Goal: Transaction & Acquisition: Purchase product/service

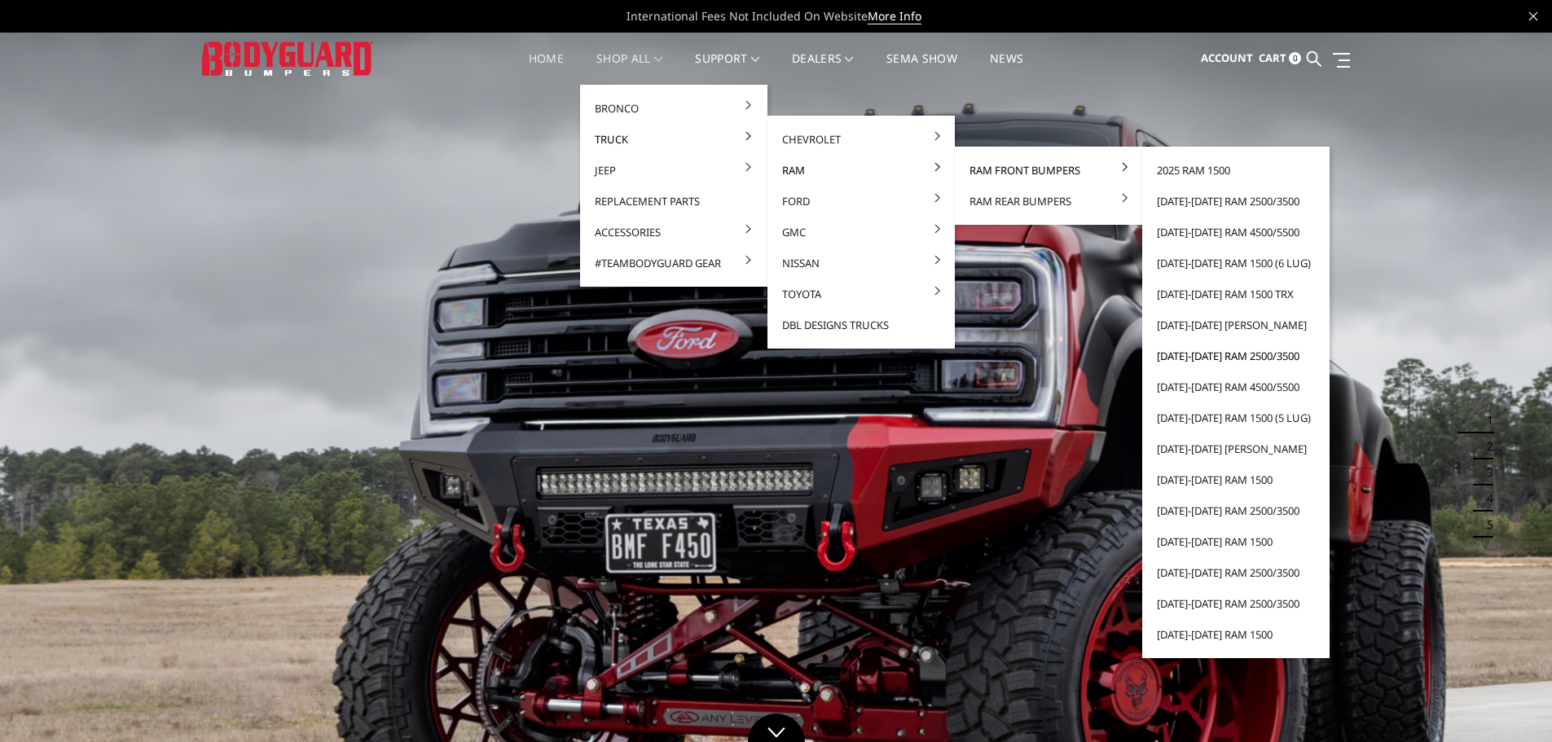
click at [1242, 358] on link "[DATE]-[DATE] Ram 2500/3500" at bounding box center [1235, 355] width 174 height 31
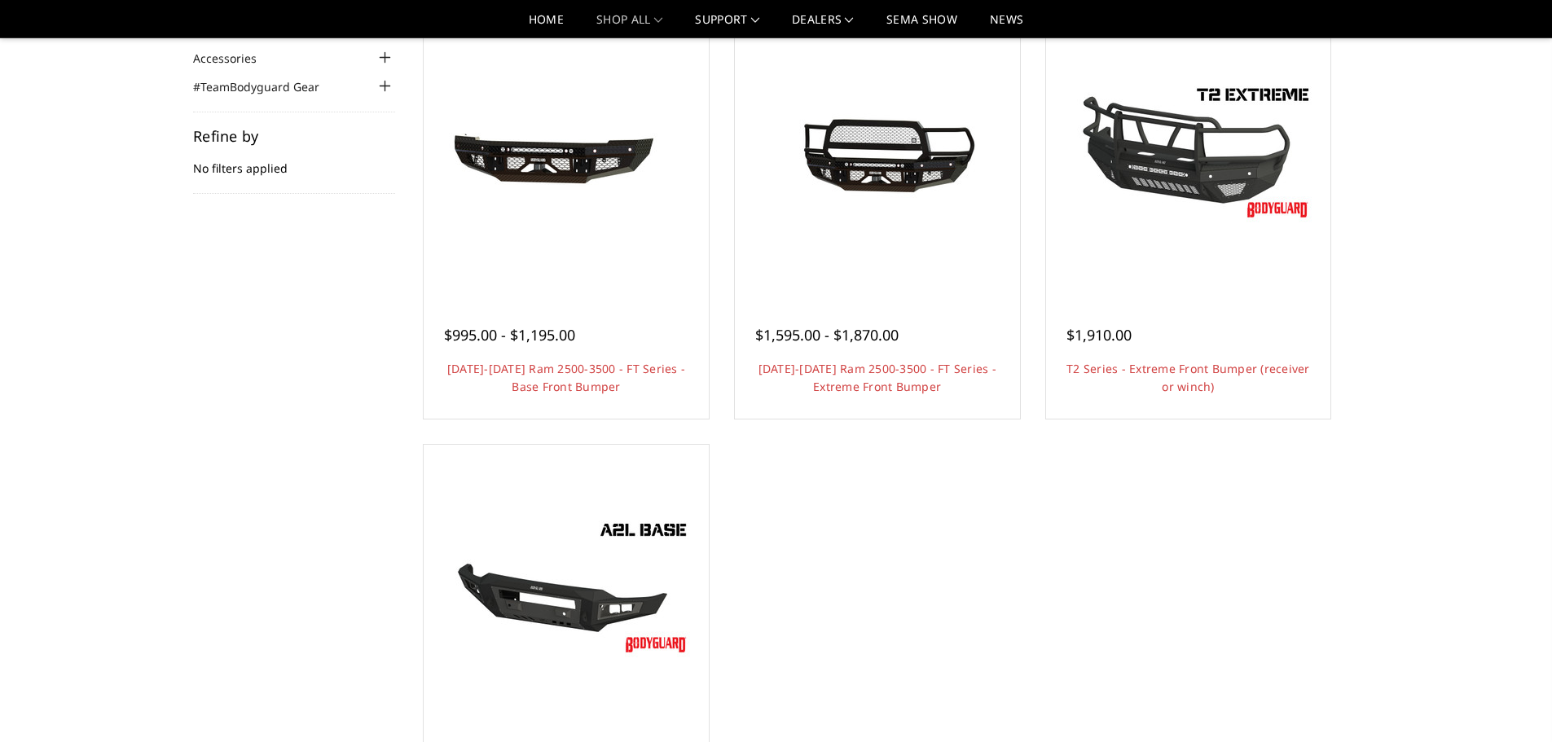
scroll to position [163, 0]
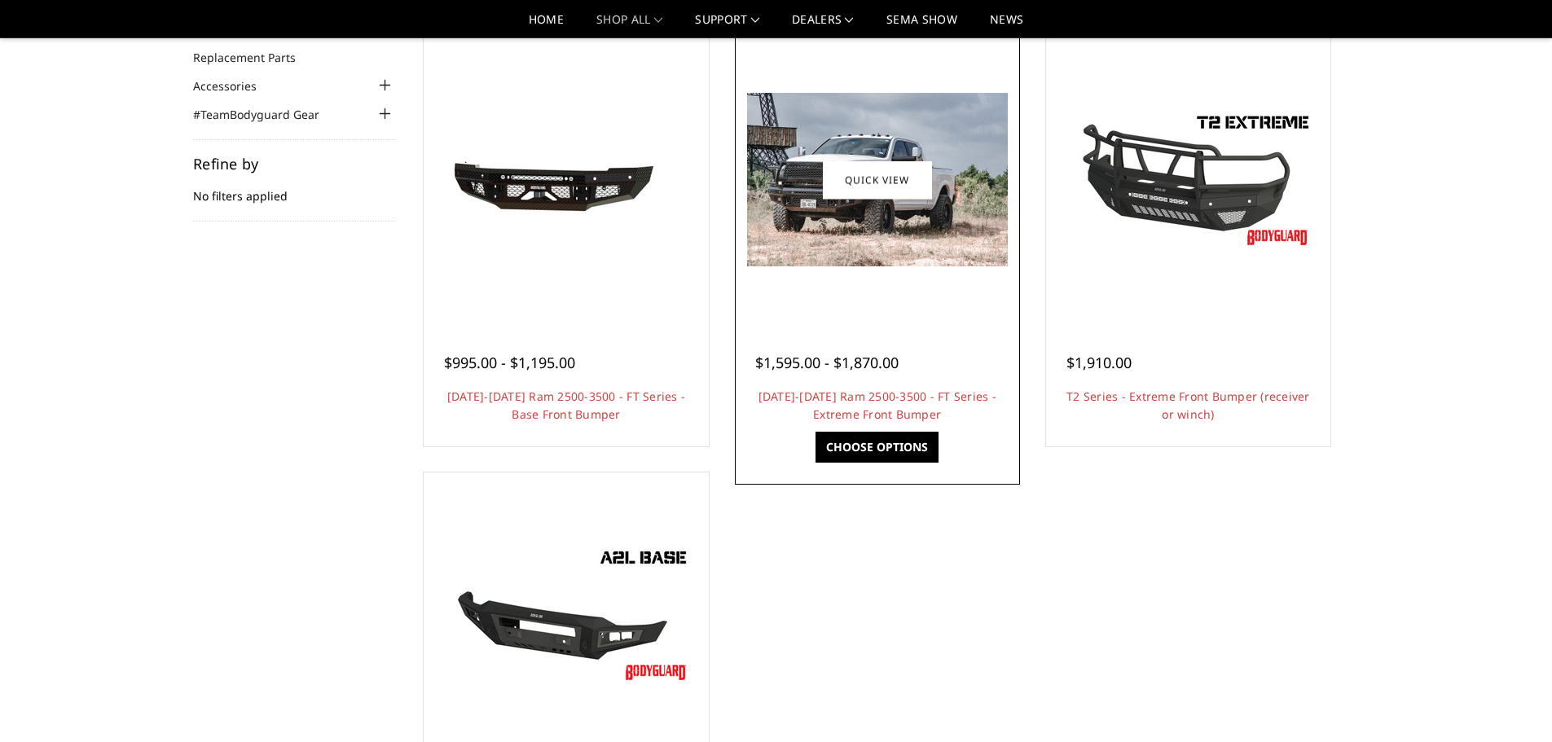
click at [896, 454] on link "Choose Options" at bounding box center [876, 447] width 123 height 31
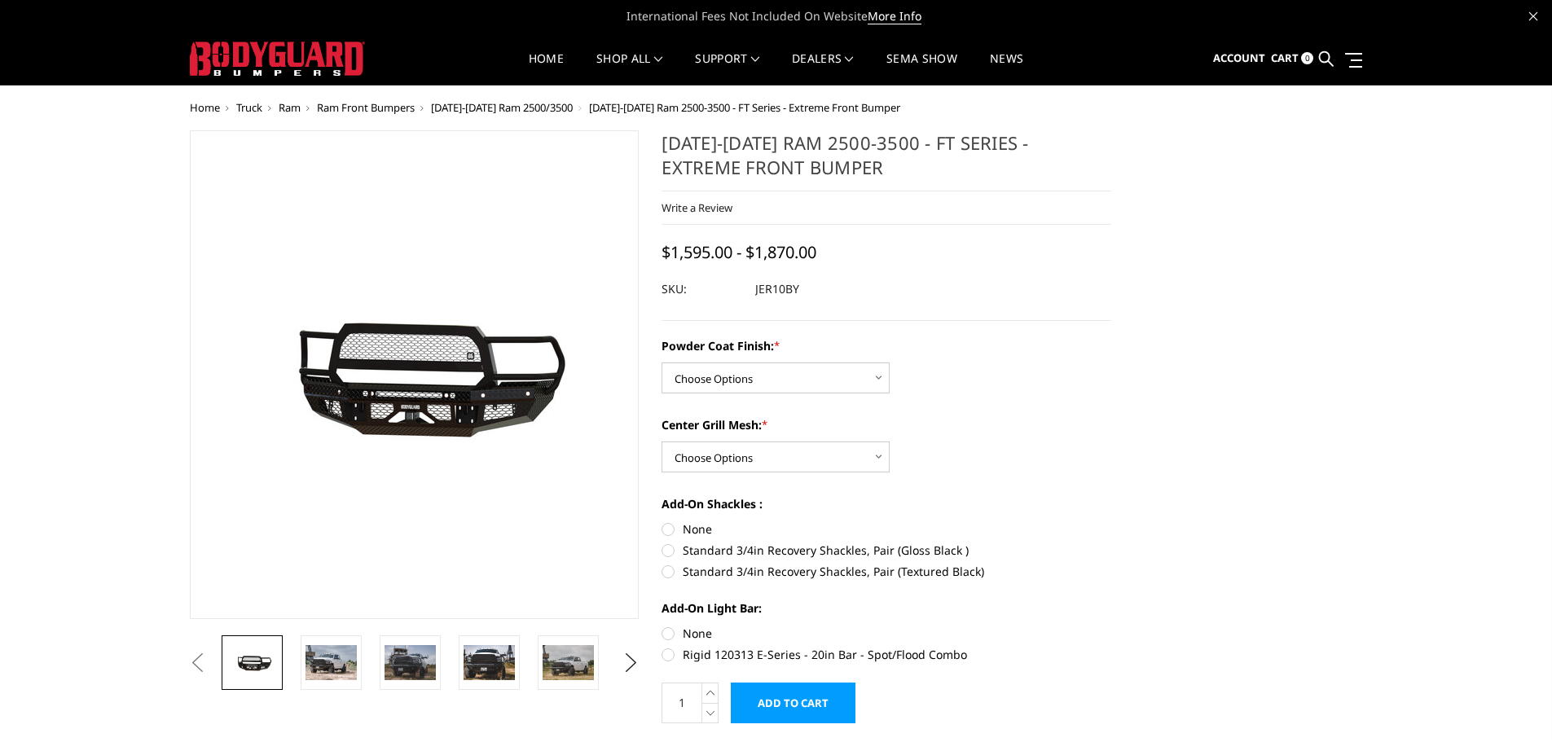
scroll to position [81, 0]
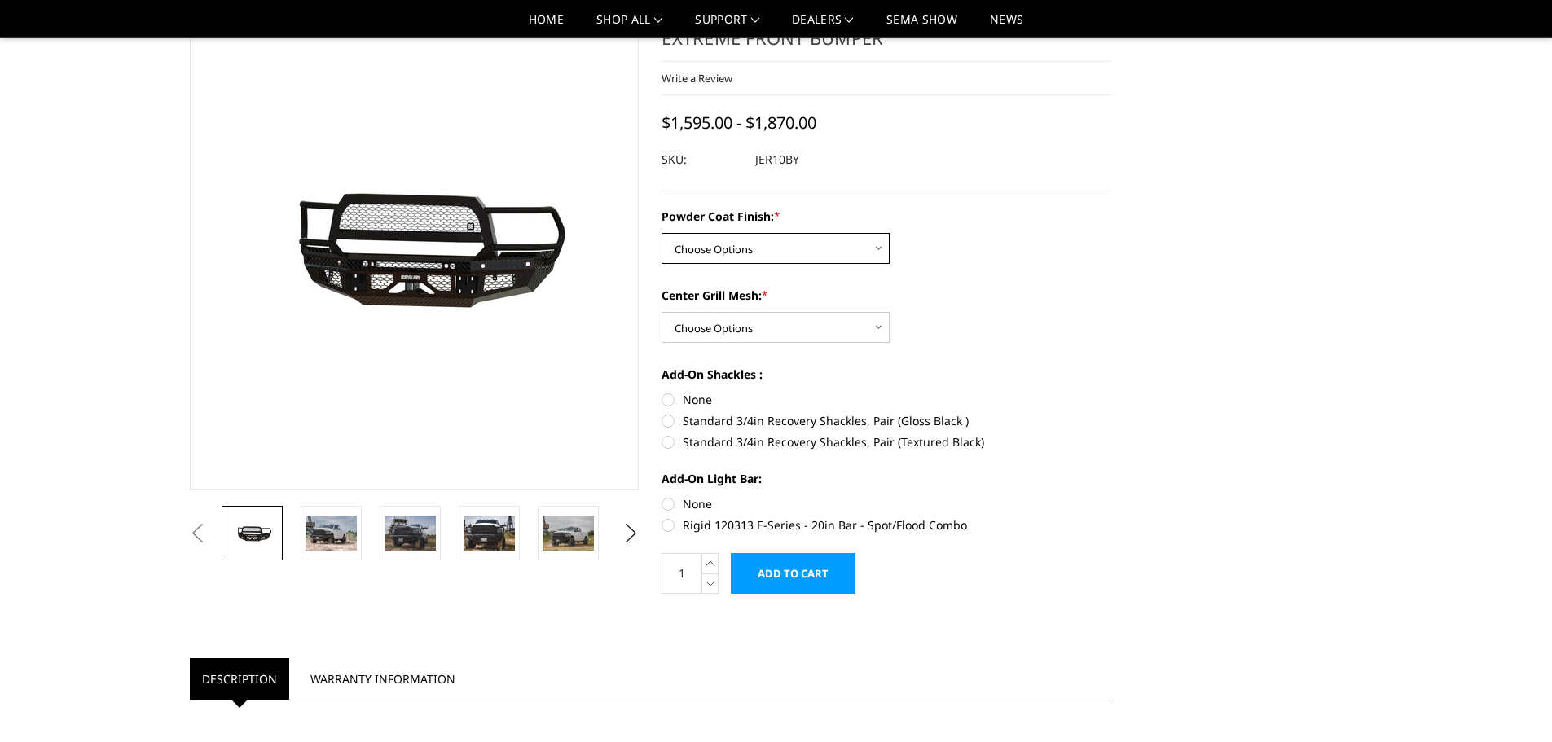
click at [883, 240] on select "Choose Options Bare Metal Gloss Black Powder Coat Textured Black Powder Coat" at bounding box center [775, 248] width 228 height 31
select select "3230"
click at [661, 233] on select "Choose Options Bare Metal Gloss Black Powder Coat Textured Black Powder Coat" at bounding box center [775, 248] width 228 height 31
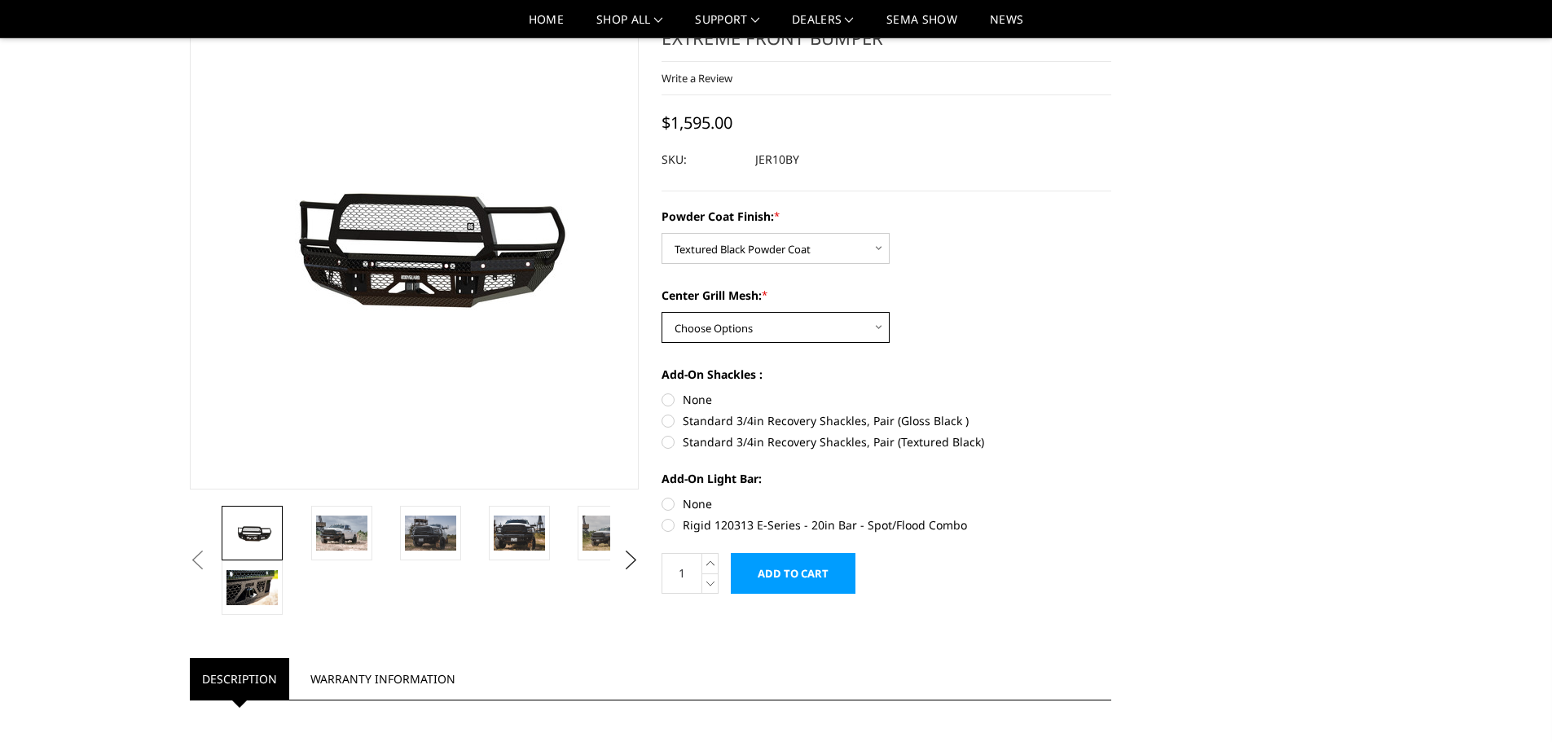
click at [872, 327] on select "Choose Options WITH Expanded Metal in Center Grill WITHOUT Expanded Metal in Ce…" at bounding box center [775, 327] width 228 height 31
select select "3231"
click at [661, 312] on select "Choose Options WITH Expanded Metal in Center Grill WITHOUT Expanded Metal in Ce…" at bounding box center [775, 327] width 228 height 31
click at [903, 440] on label "Standard 3/4in Recovery Shackles, Pair (Textured Black)" at bounding box center [886, 441] width 450 height 17
click at [1111, 413] on input "Standard 3/4in Recovery Shackles, Pair (Textured Black)" at bounding box center [1111, 412] width 1 height 1
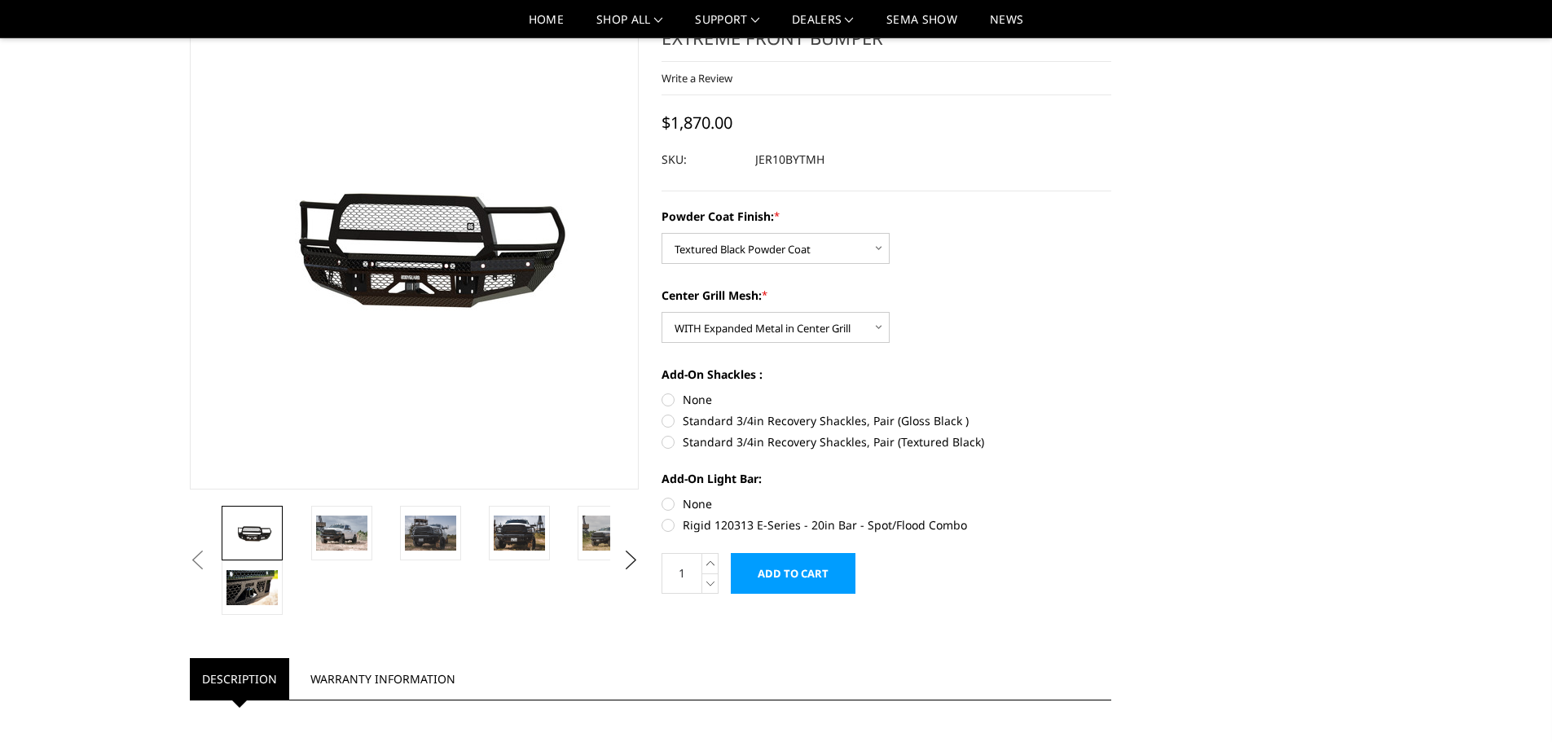
radio input "true"
click at [665, 393] on label "None" at bounding box center [886, 399] width 450 height 17
click at [662, 392] on input "None" at bounding box center [661, 391] width 1 height 1
radio input "true"
click at [670, 445] on label "Standard 3/4in Recovery Shackles, Pair (Textured Black)" at bounding box center [886, 441] width 450 height 17
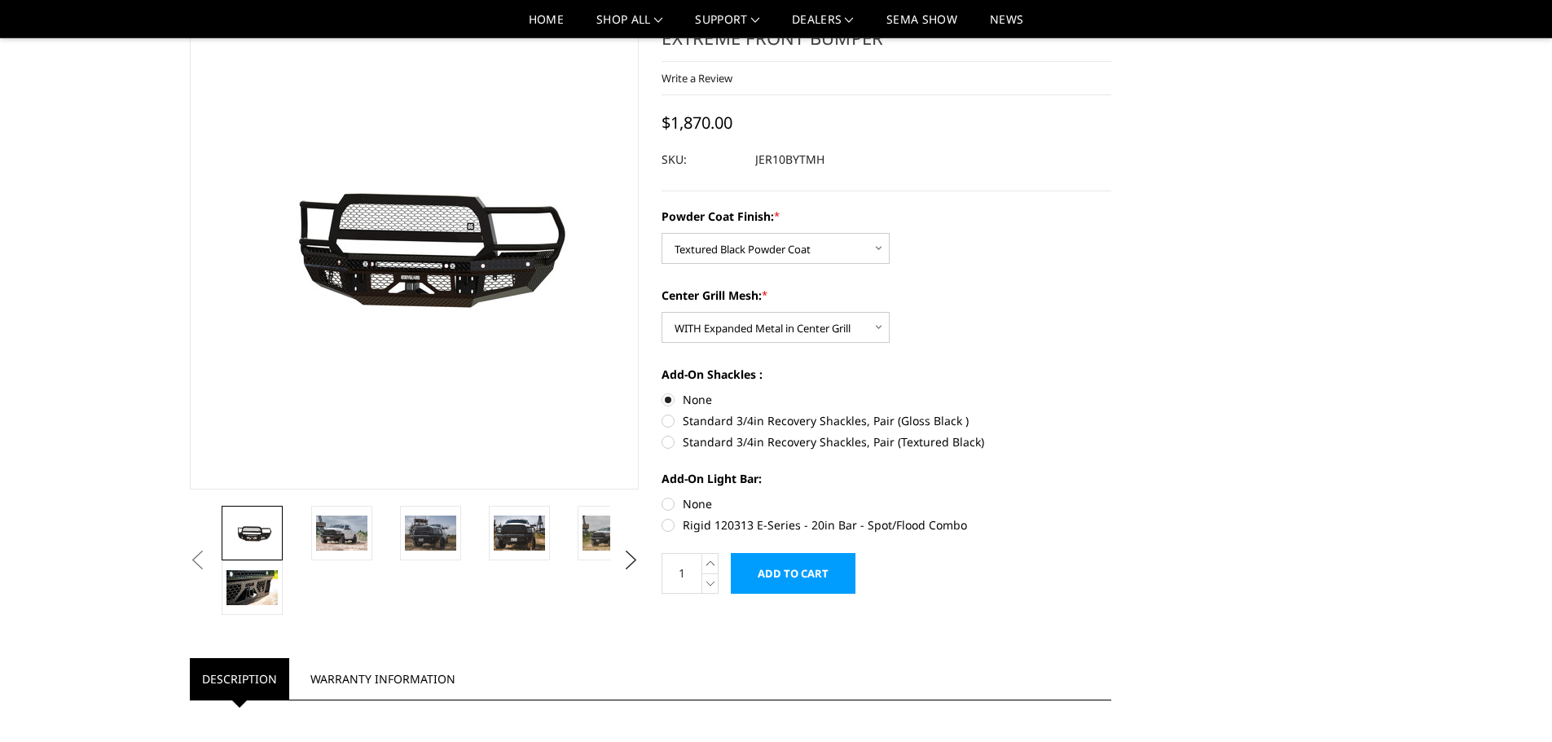
click at [1111, 413] on input "Standard 3/4in Recovery Shackles, Pair (Textured Black)" at bounding box center [1111, 412] width 1 height 1
radio input "true"
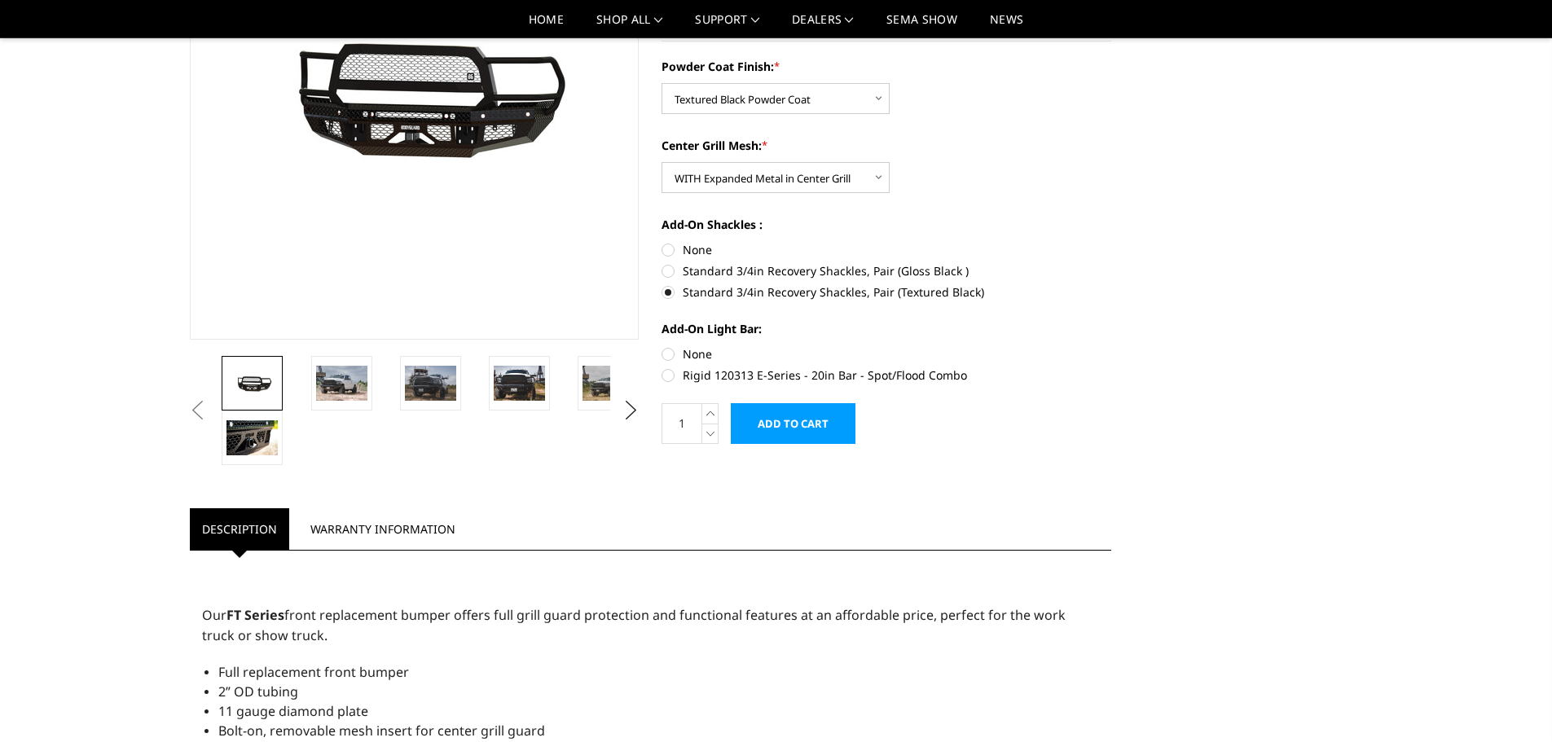
scroll to position [244, 0]
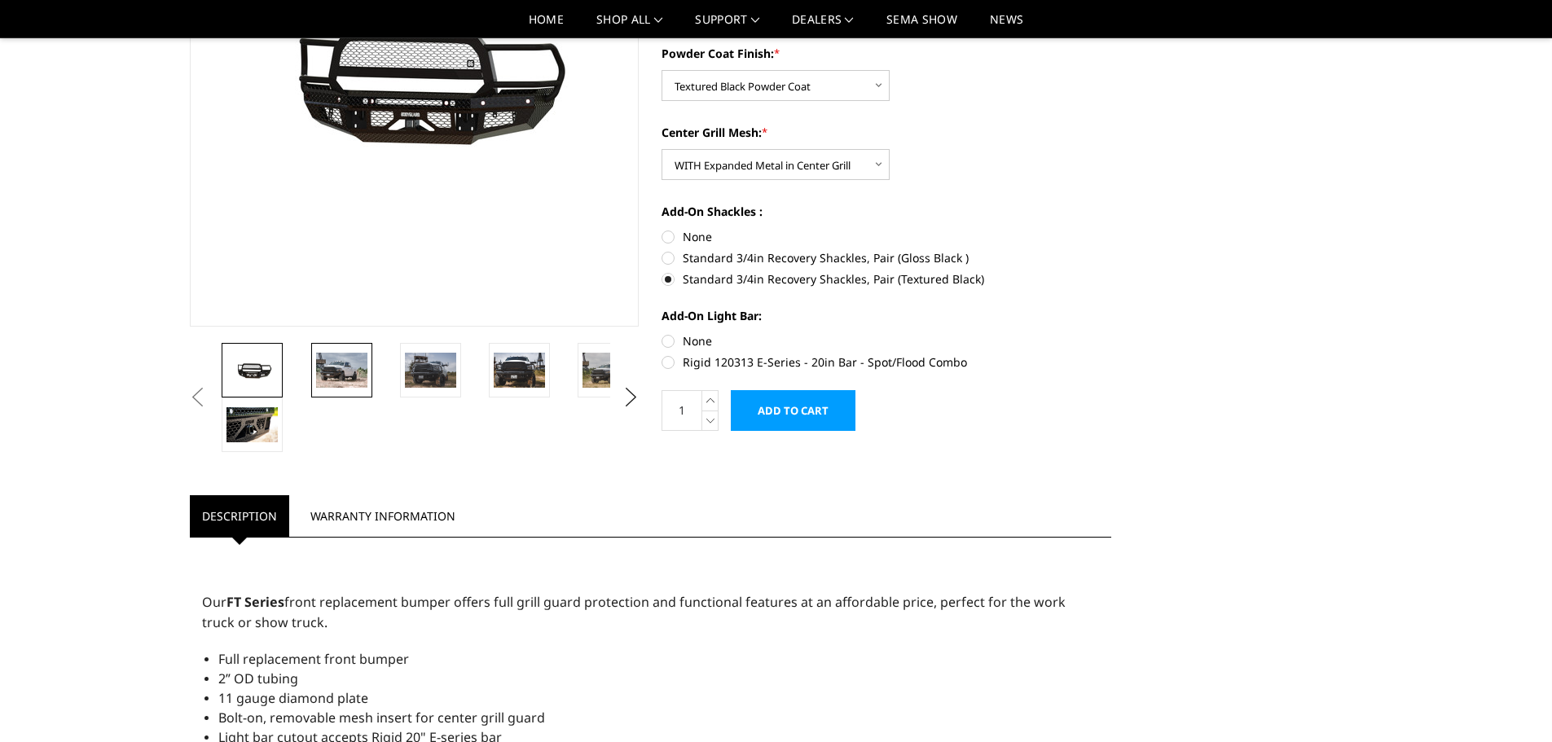
click at [345, 375] on img at bounding box center [341, 370] width 51 height 34
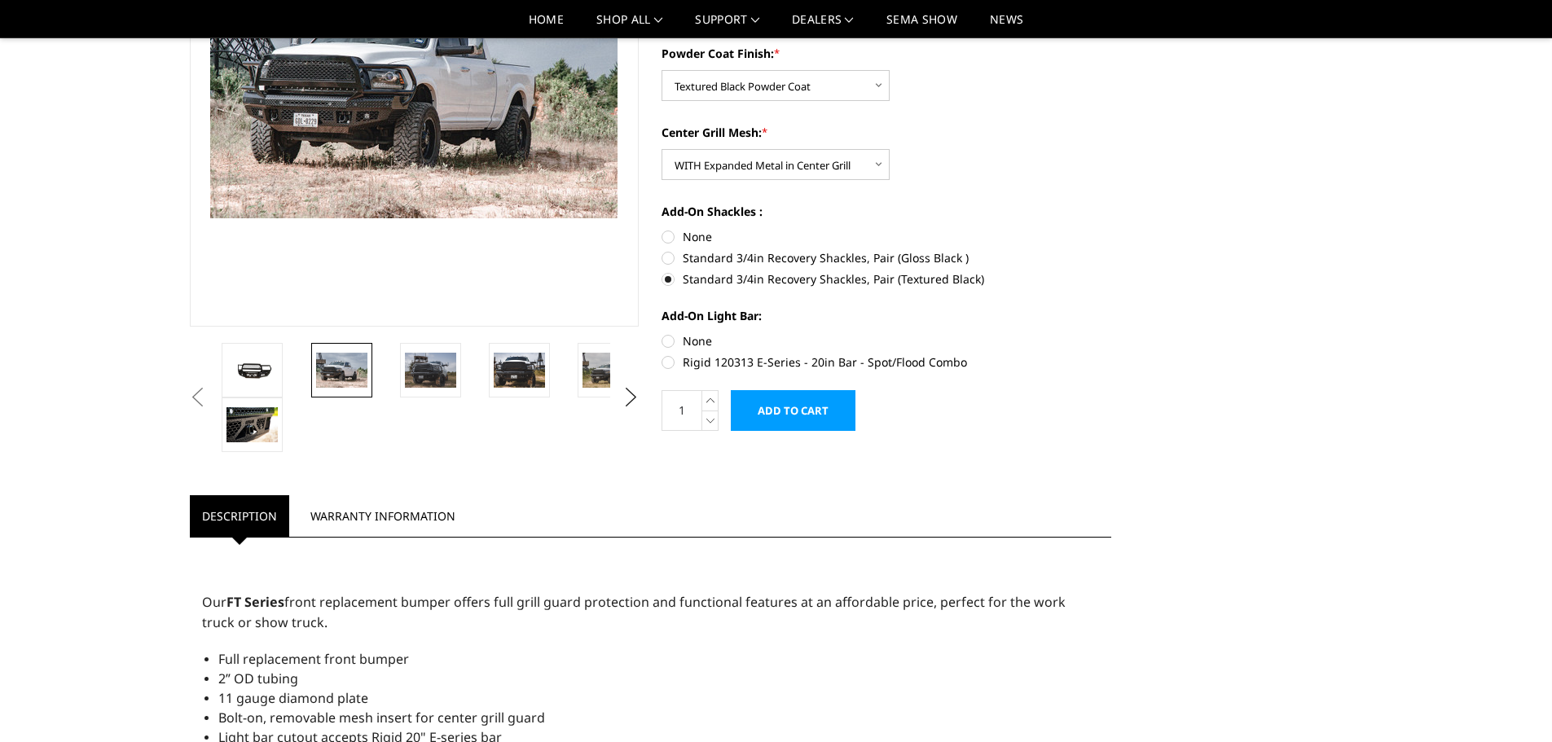
scroll to position [200, 0]
